Goal: Task Accomplishment & Management: Use online tool/utility

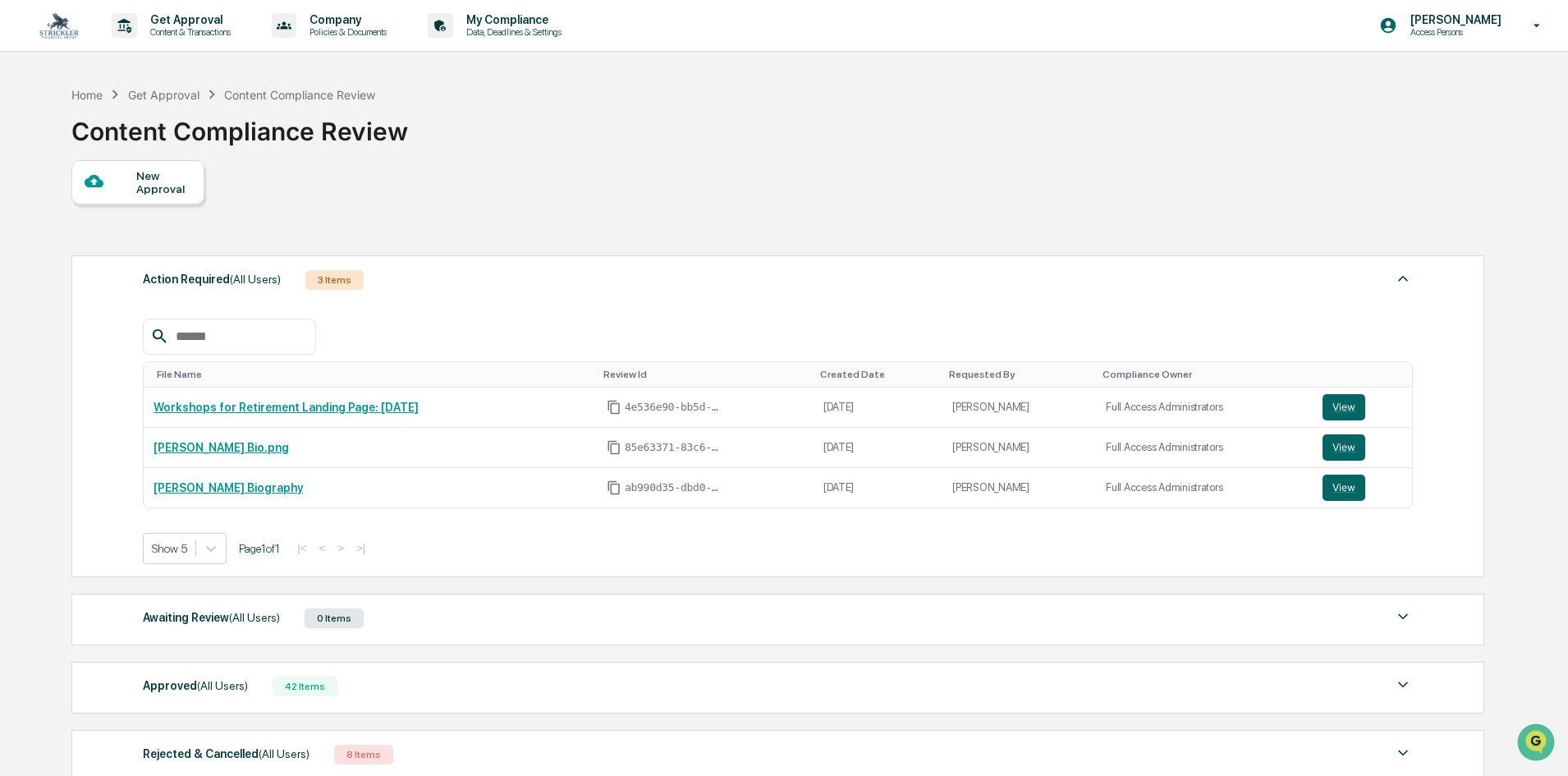
click at [383, 136] on div "Content Compliance Review" at bounding box center [239, 124] width 337 height 43
click at [441, 128] on div "Home Get Approval Content Compliance Review Content Compliance Review" at bounding box center [777, 119] width 1411 height 82
click at [429, 120] on div "Home Get Approval Content Compliance Review Content Compliance Review" at bounding box center [777, 119] width 1411 height 82
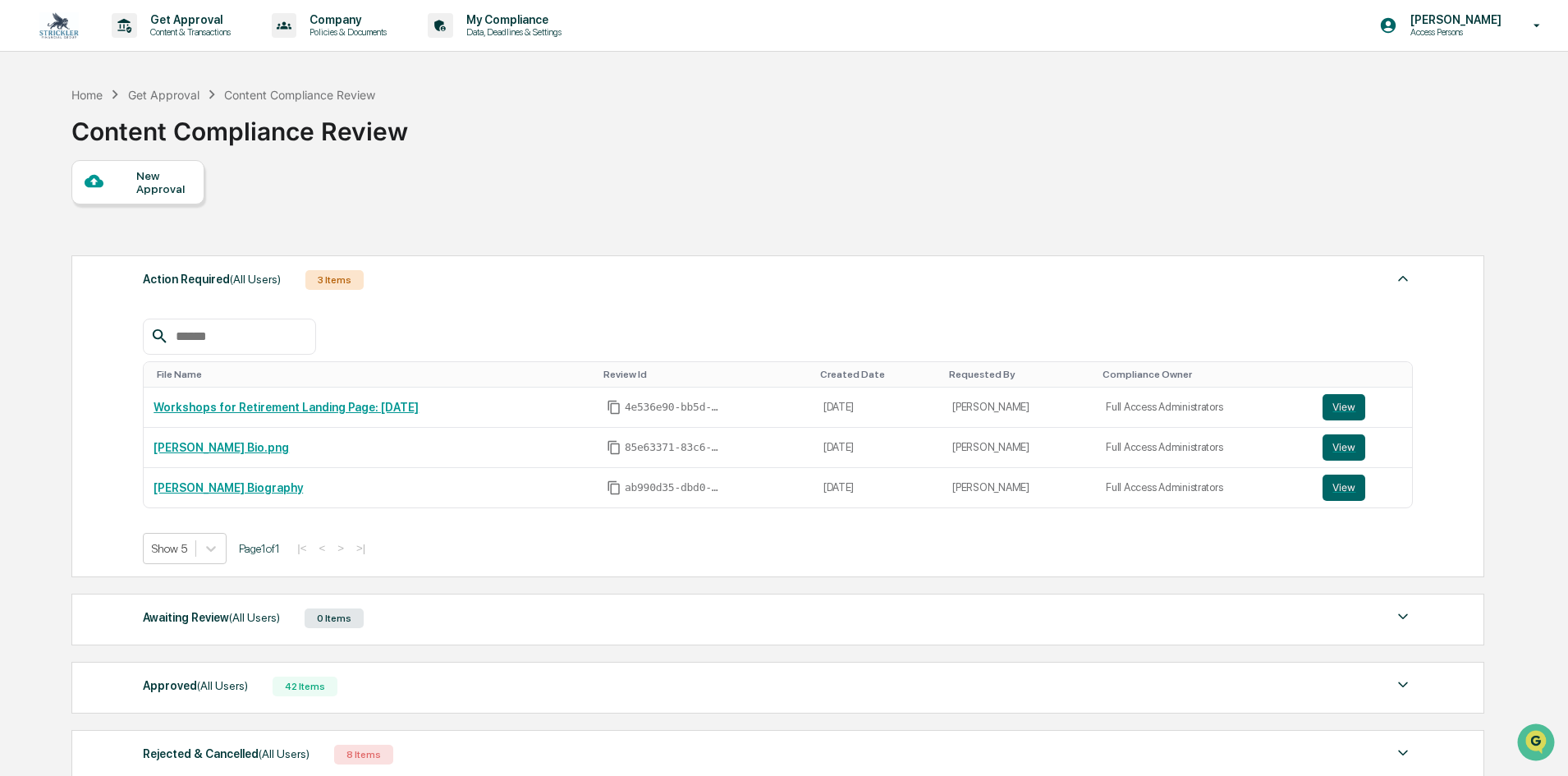
click at [425, 119] on div "Home Get Approval Content Compliance Review Content Compliance Review" at bounding box center [777, 119] width 1411 height 82
click at [426, 119] on div "Home Get Approval Content Compliance Review Content Compliance Review" at bounding box center [777, 119] width 1411 height 82
click at [420, 121] on div "Home Get Approval Content Compliance Review Content Compliance Review" at bounding box center [777, 119] width 1411 height 82
click at [421, 118] on div "Home Get Approval Content Compliance Review Content Compliance Review" at bounding box center [777, 119] width 1411 height 82
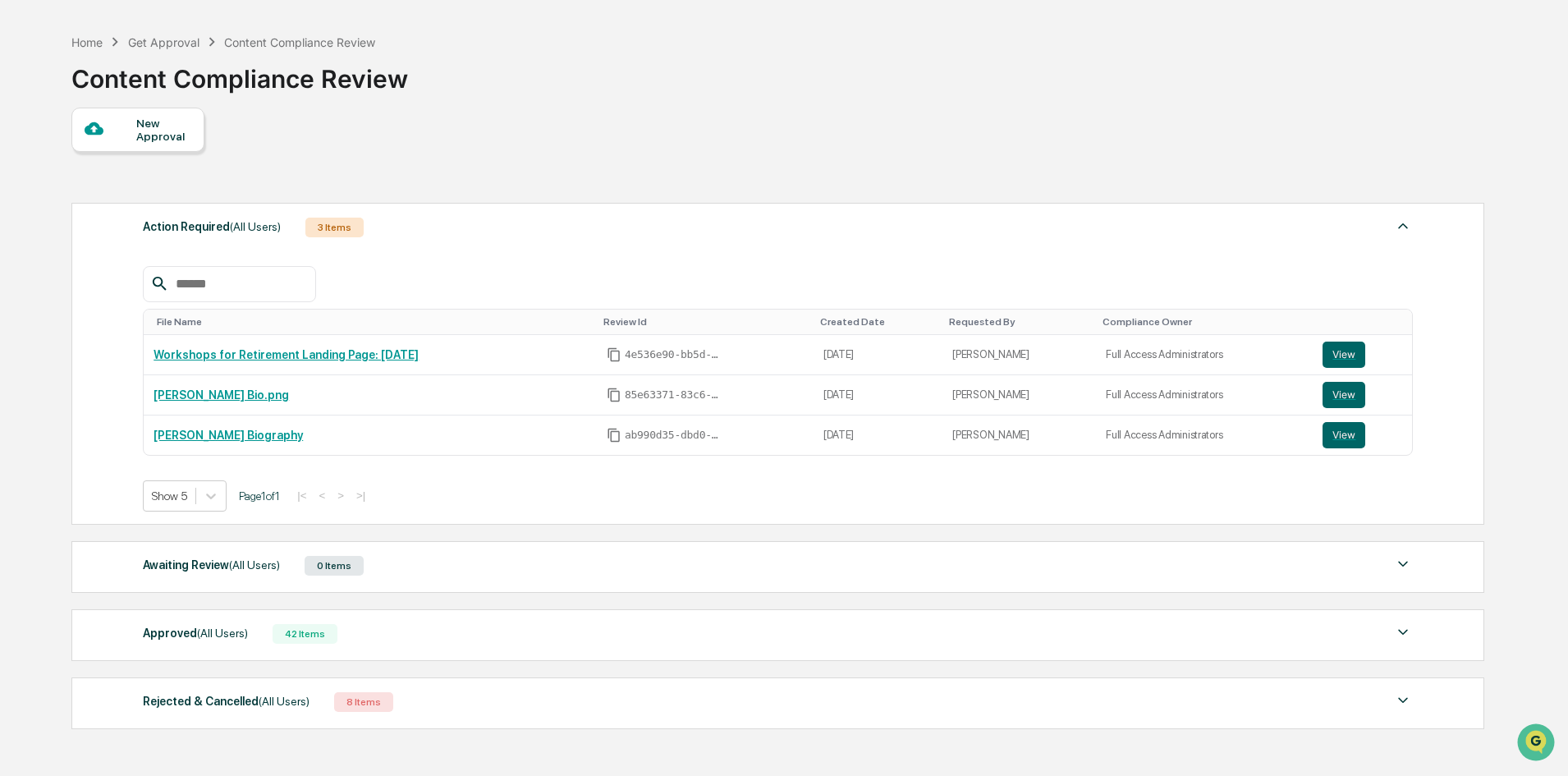
scroll to position [54, 0]
click at [480, 77] on div "Home Get Approval Content Compliance Review Content Compliance Review" at bounding box center [777, 66] width 1411 height 82
click at [474, 71] on div "Home Get Approval Content Compliance Review Content Compliance Review" at bounding box center [777, 66] width 1411 height 82
